Goal: Task Accomplishment & Management: Complete application form

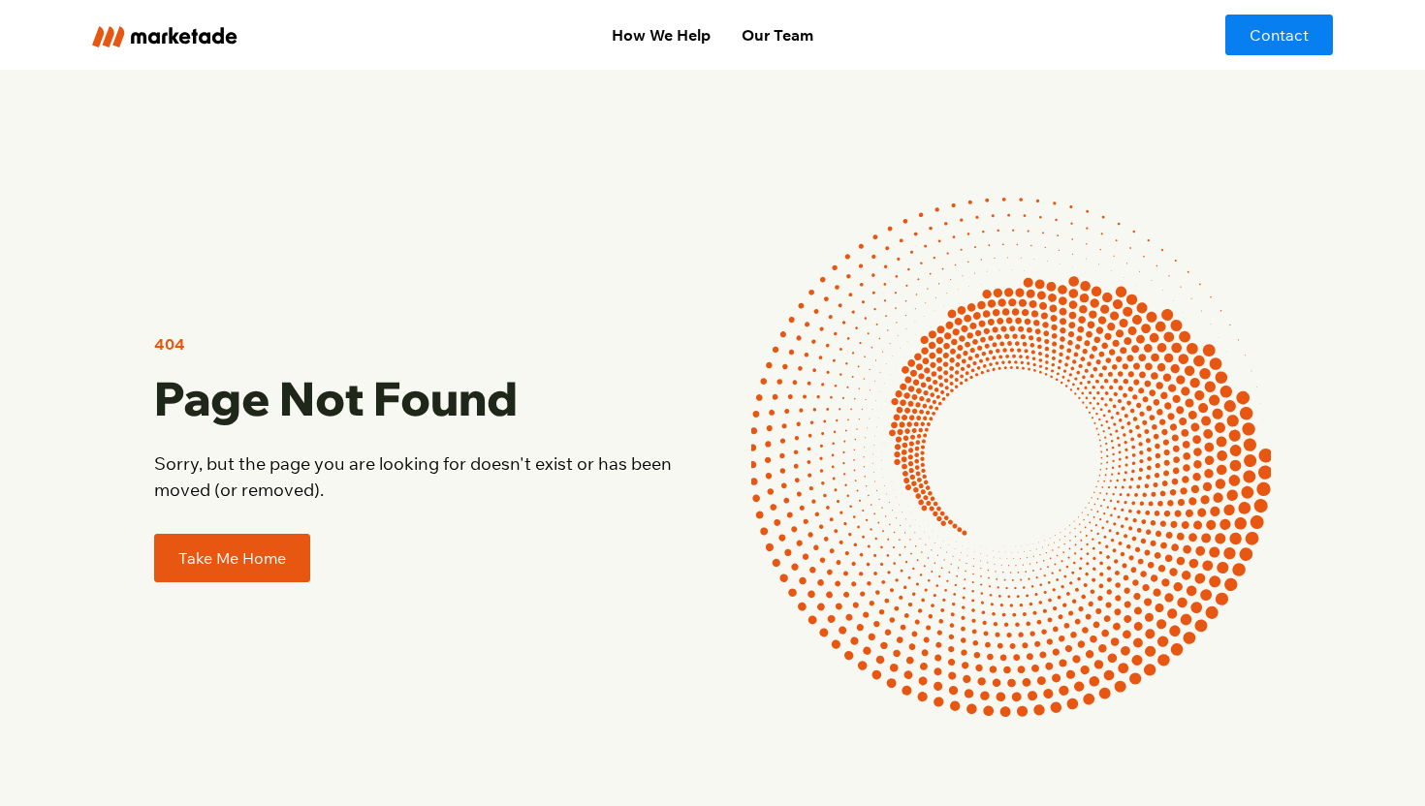
click at [230, 569] on link "Take Me Home" at bounding box center [232, 558] width 156 height 48
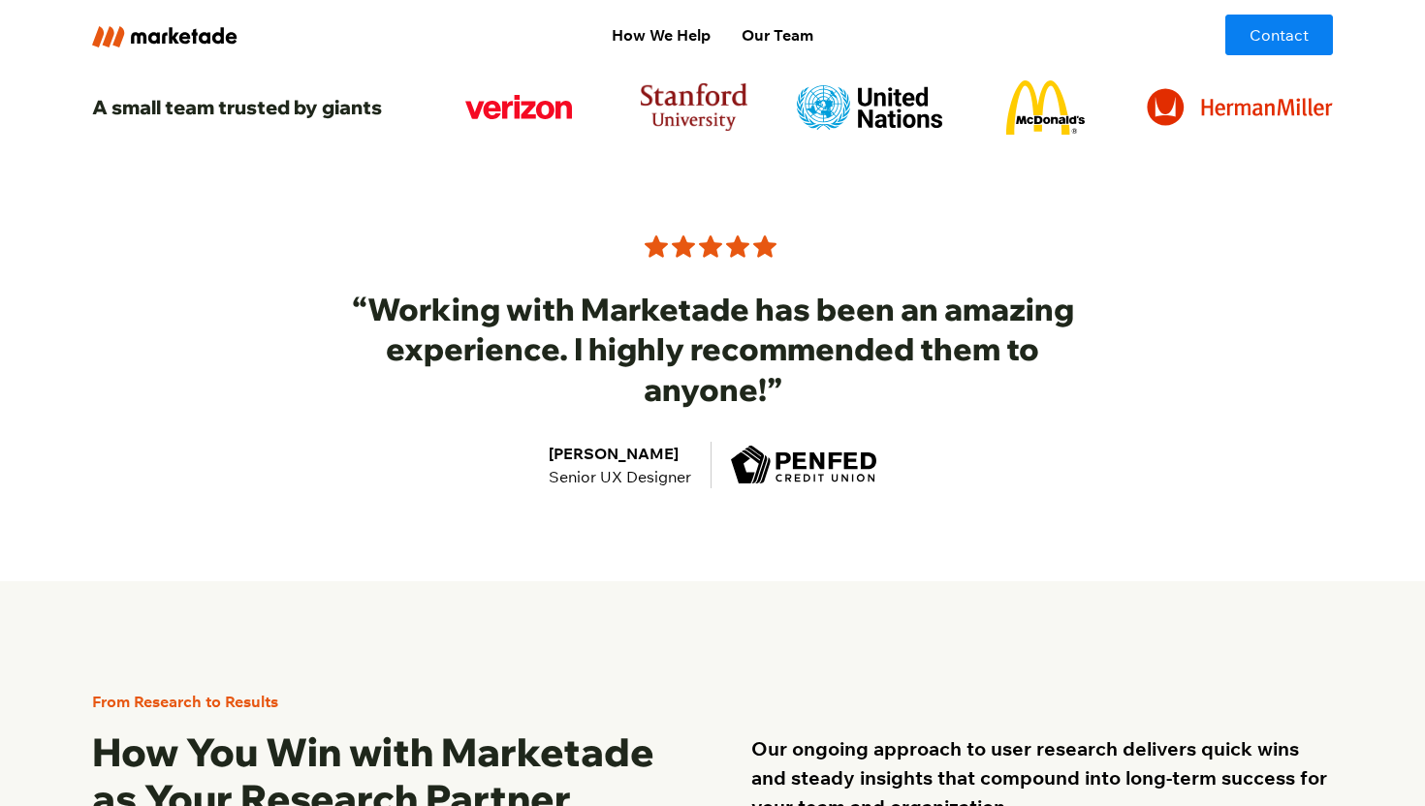
scroll to position [1099, 0]
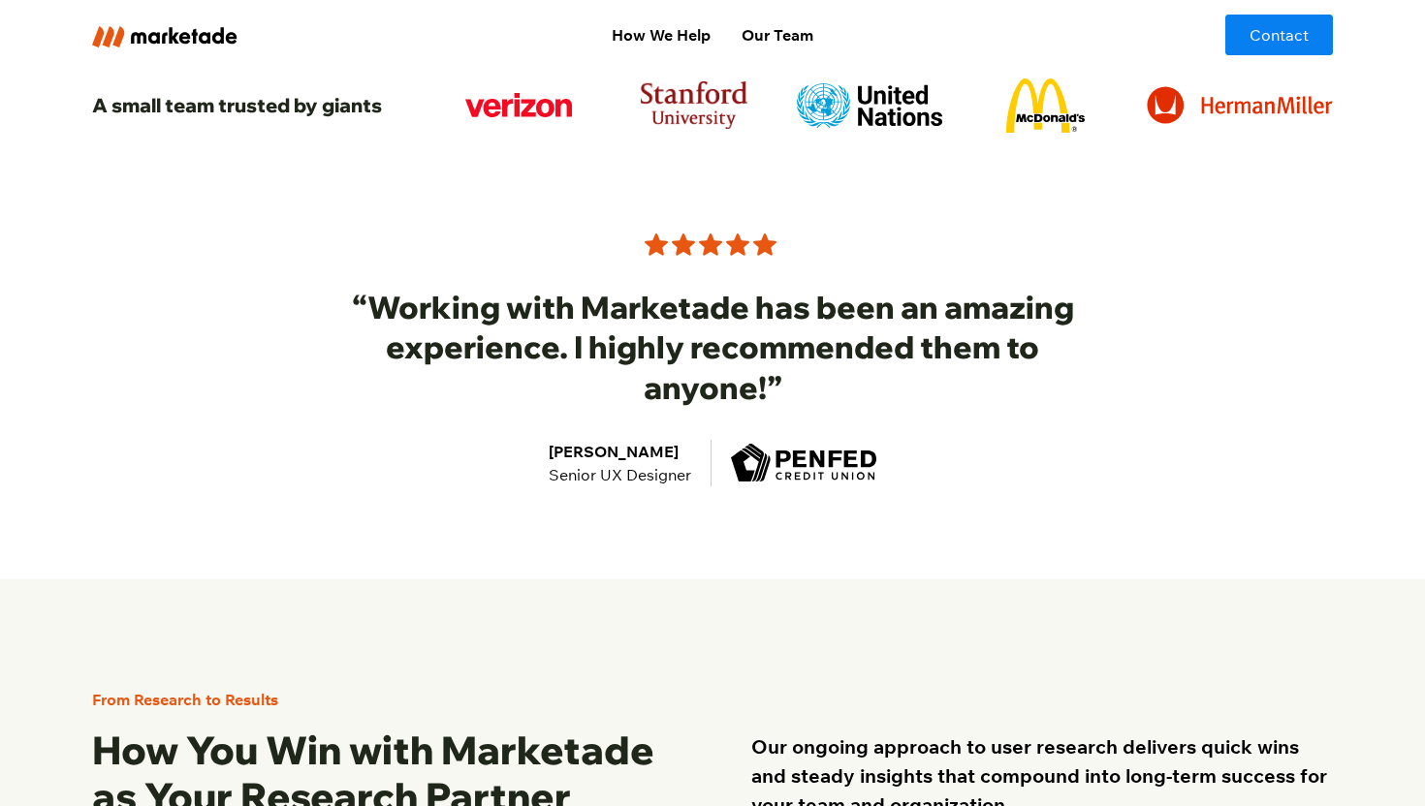
click at [1052, 107] on img at bounding box center [1045, 105] width 79 height 54
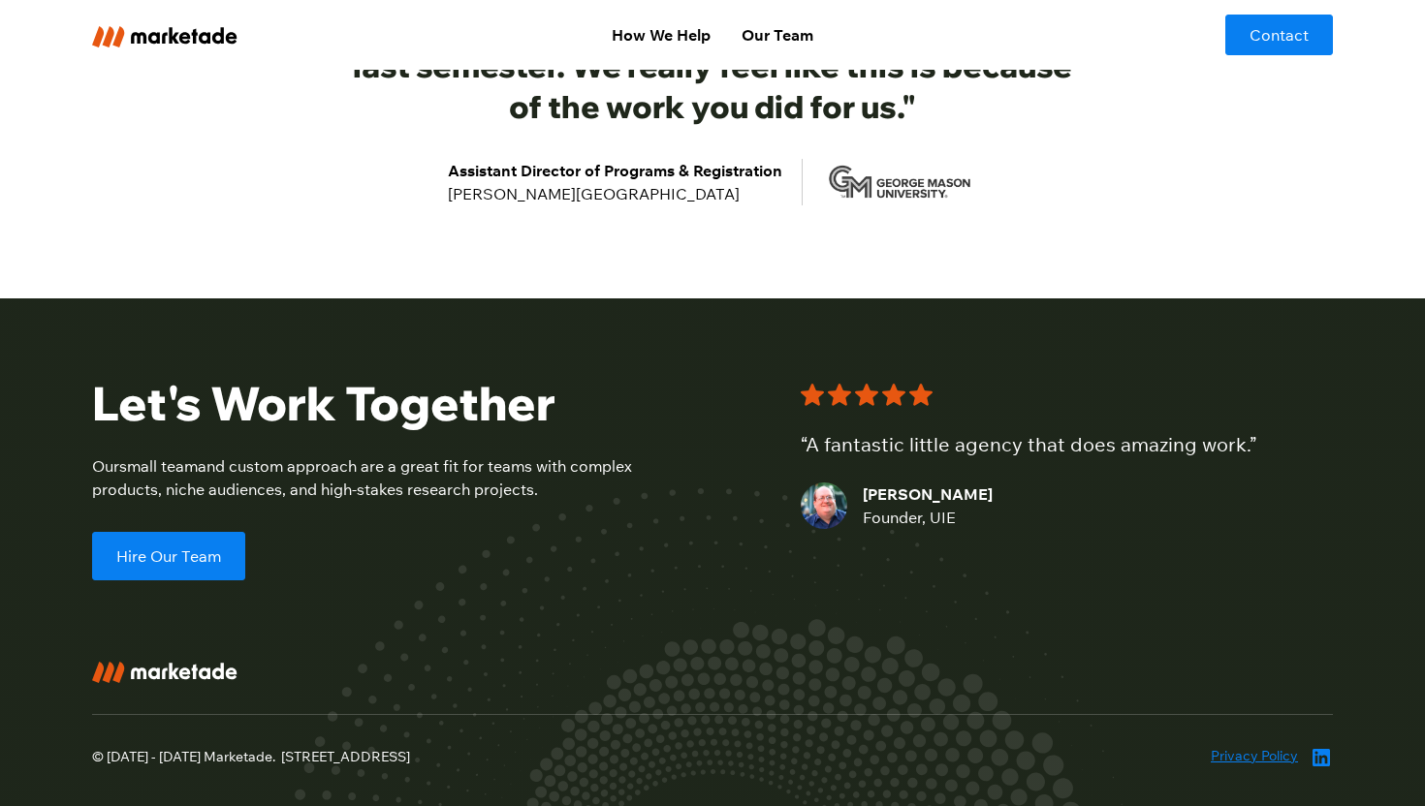
scroll to position [3975, 0]
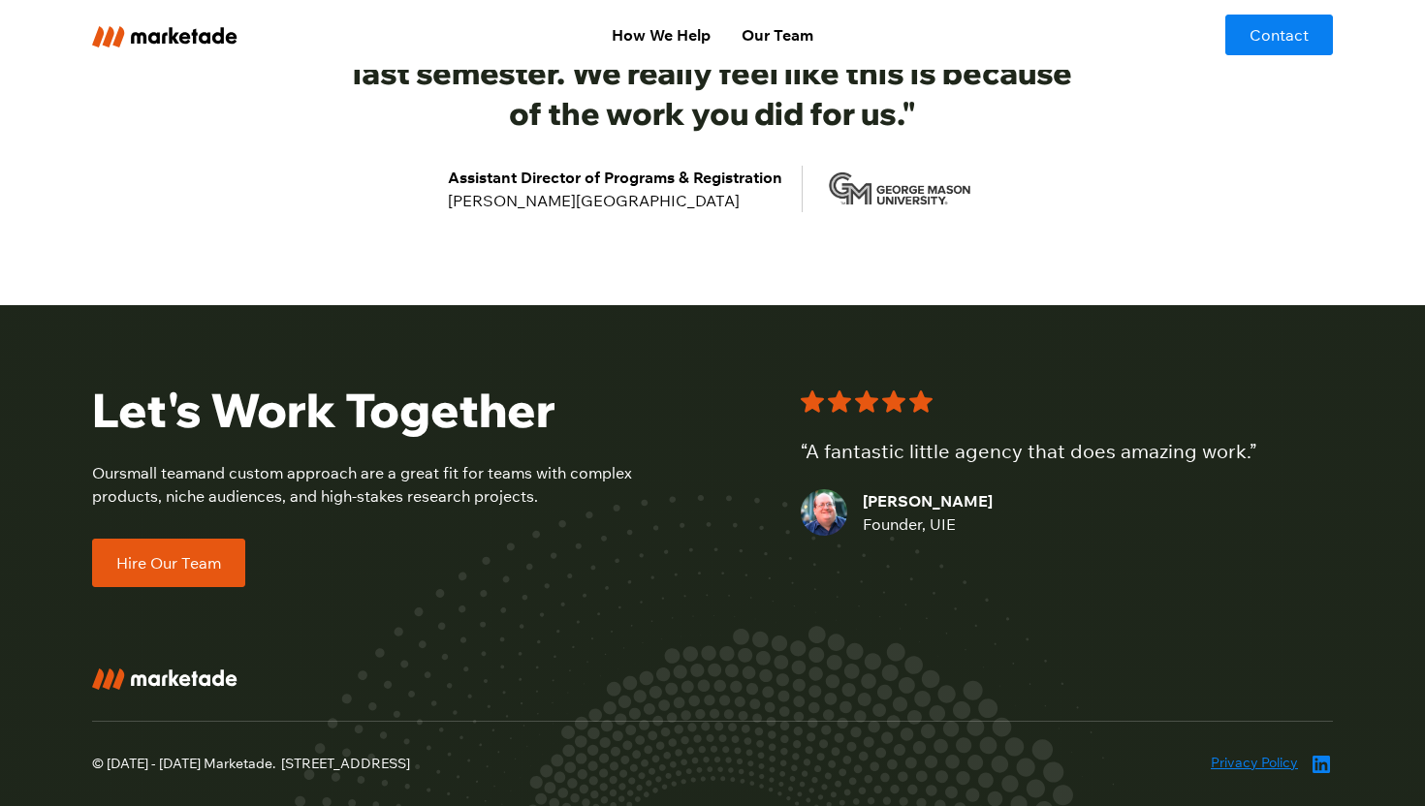
click at [152, 544] on link "Hire Our Team" at bounding box center [168, 563] width 153 height 48
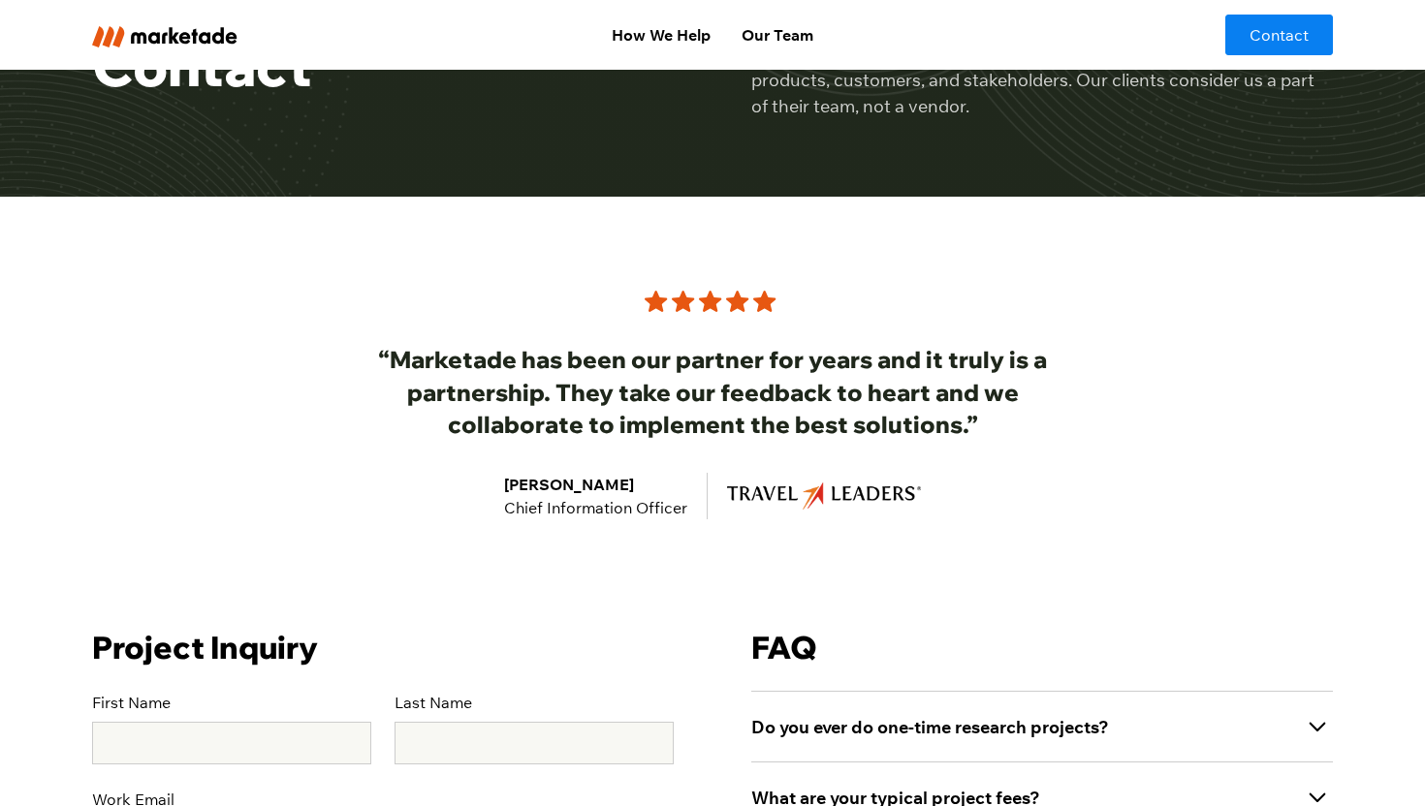
scroll to position [396, 0]
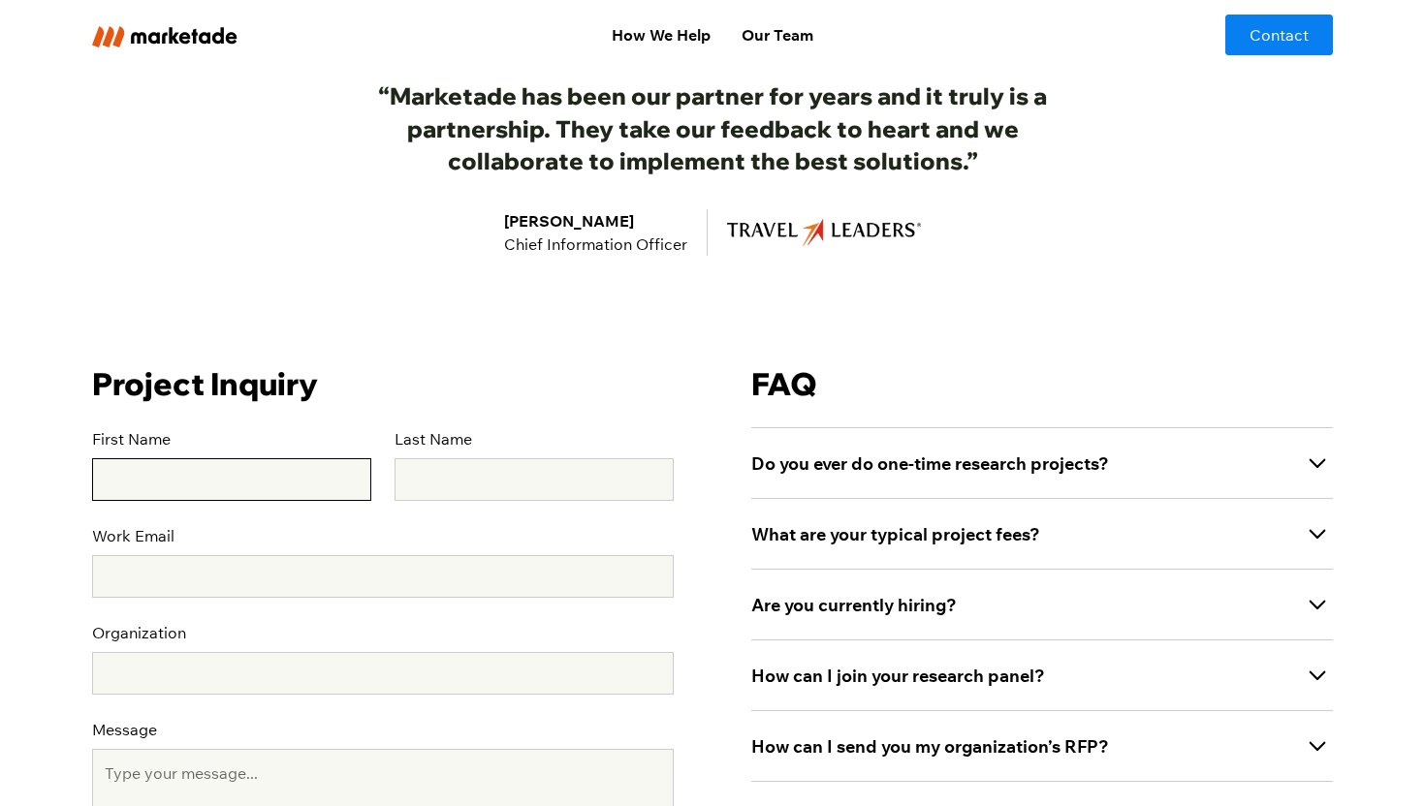
click at [189, 489] on input "First Name" at bounding box center [231, 479] width 279 height 43
type input "will"
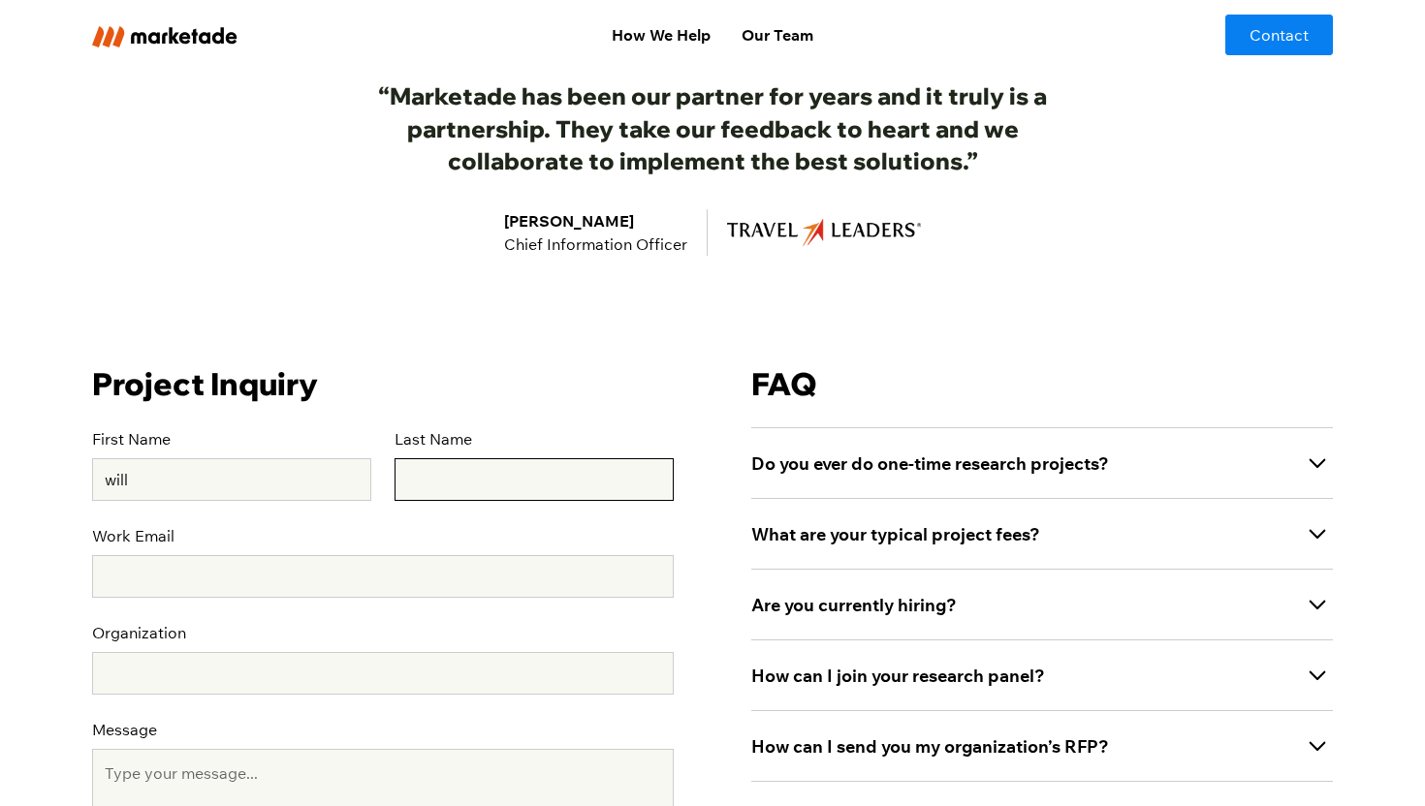
click at [468, 481] on input "Last Name" at bounding box center [533, 479] width 279 height 43
type input "iam"
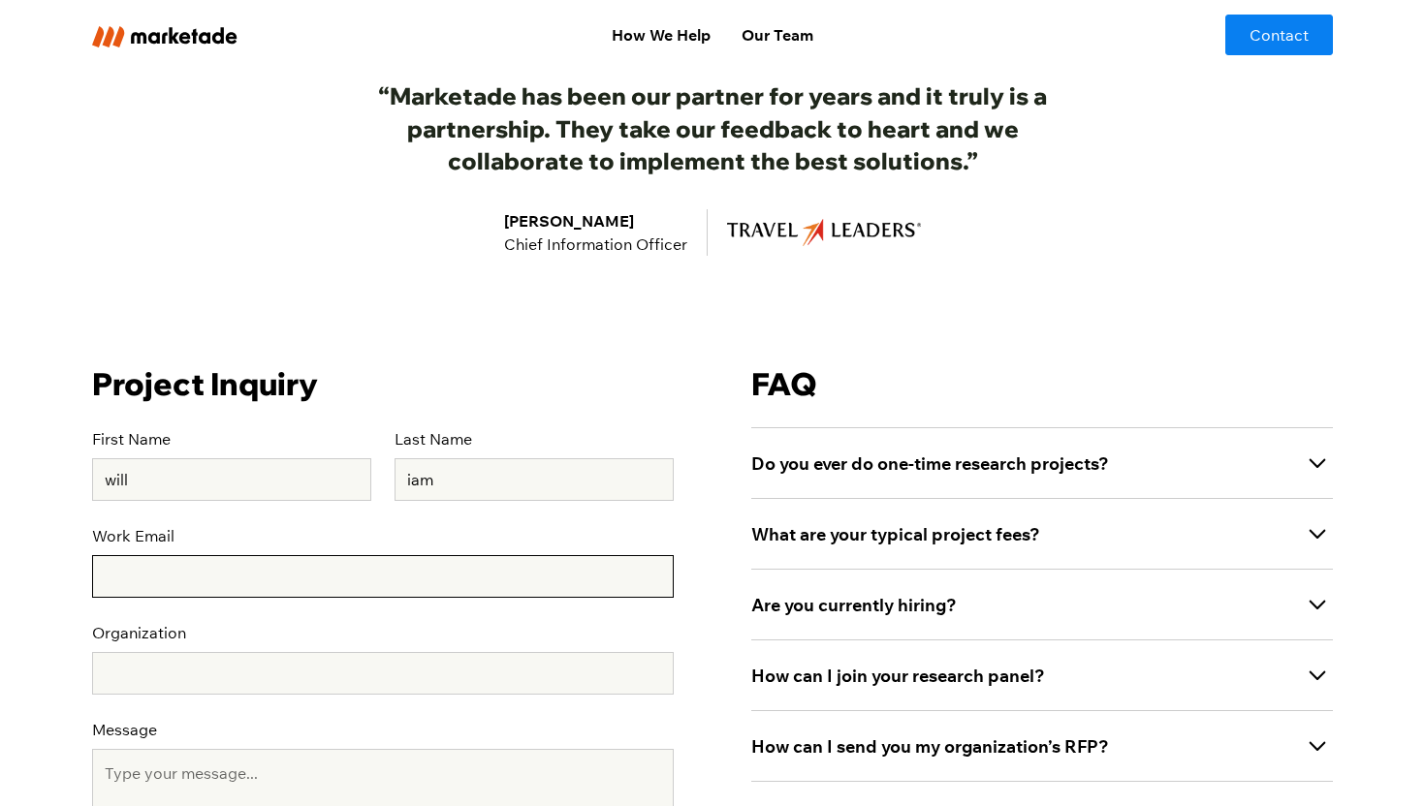
click at [352, 580] on input "Work Email" at bounding box center [382, 576] width 581 height 43
type input "potato@gmail.com"
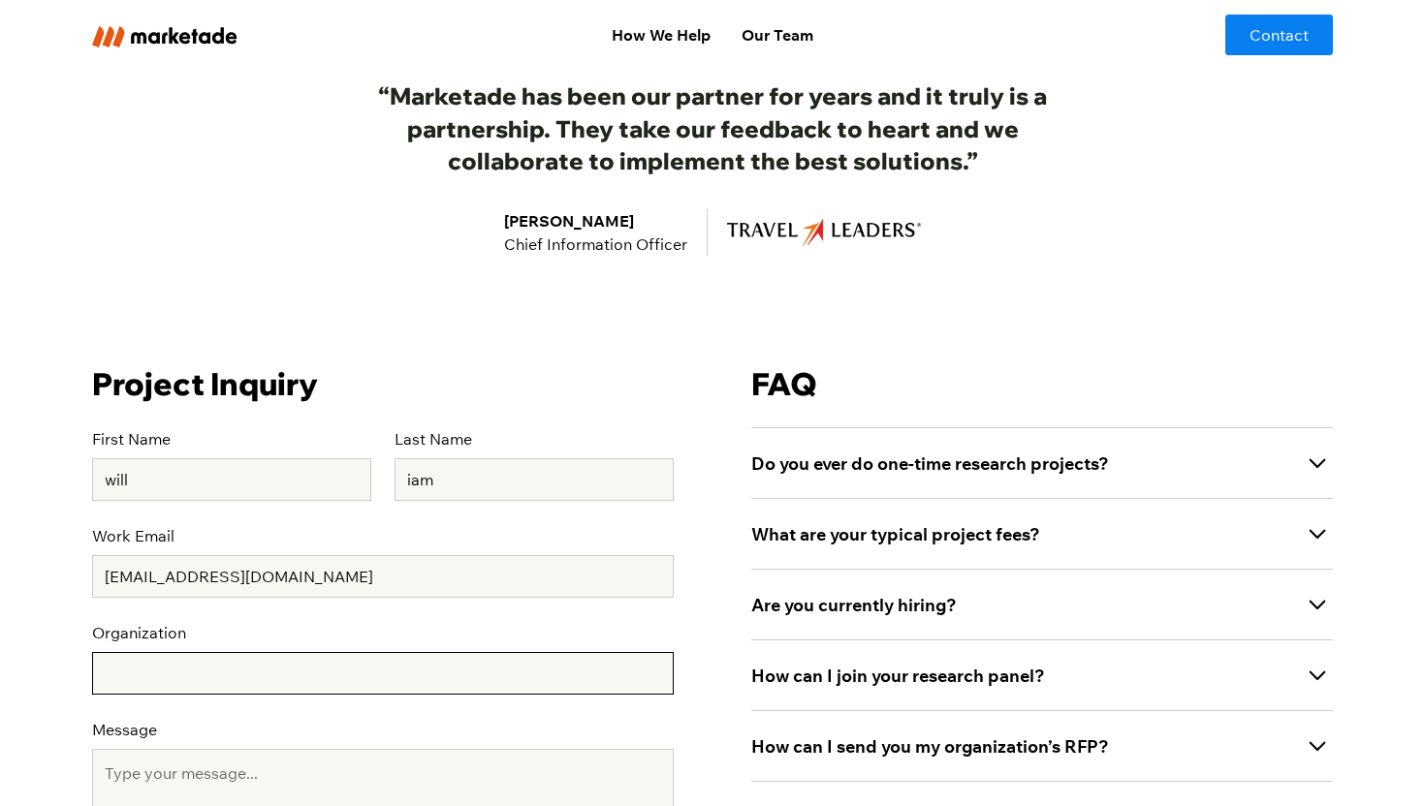
click at [261, 662] on input "Organization" at bounding box center [382, 673] width 581 height 43
type input "ohio factory"
